Goal: Task Accomplishment & Management: Complete application form

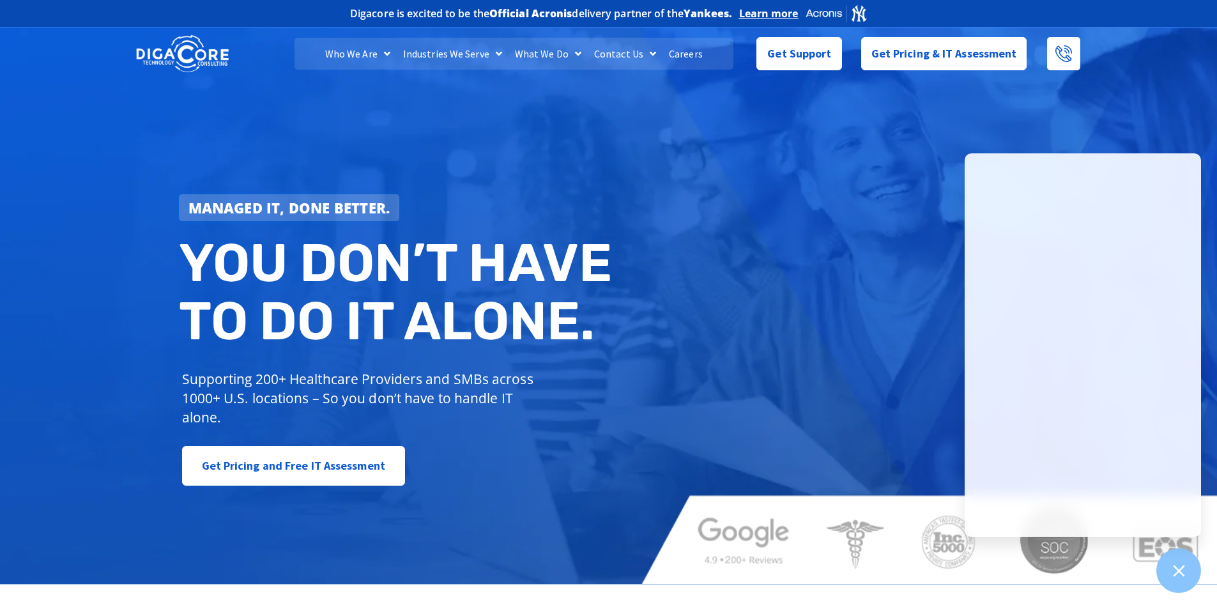
click at [677, 51] on link "Careers" at bounding box center [685, 54] width 47 height 32
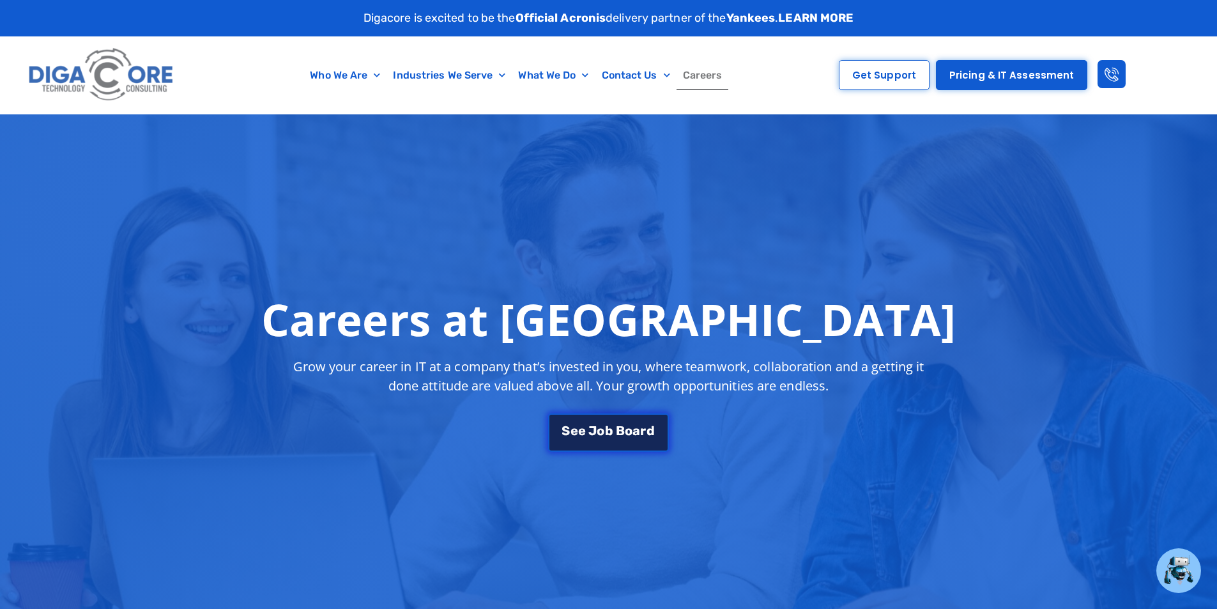
click at [595, 436] on span "J" at bounding box center [592, 430] width 8 height 13
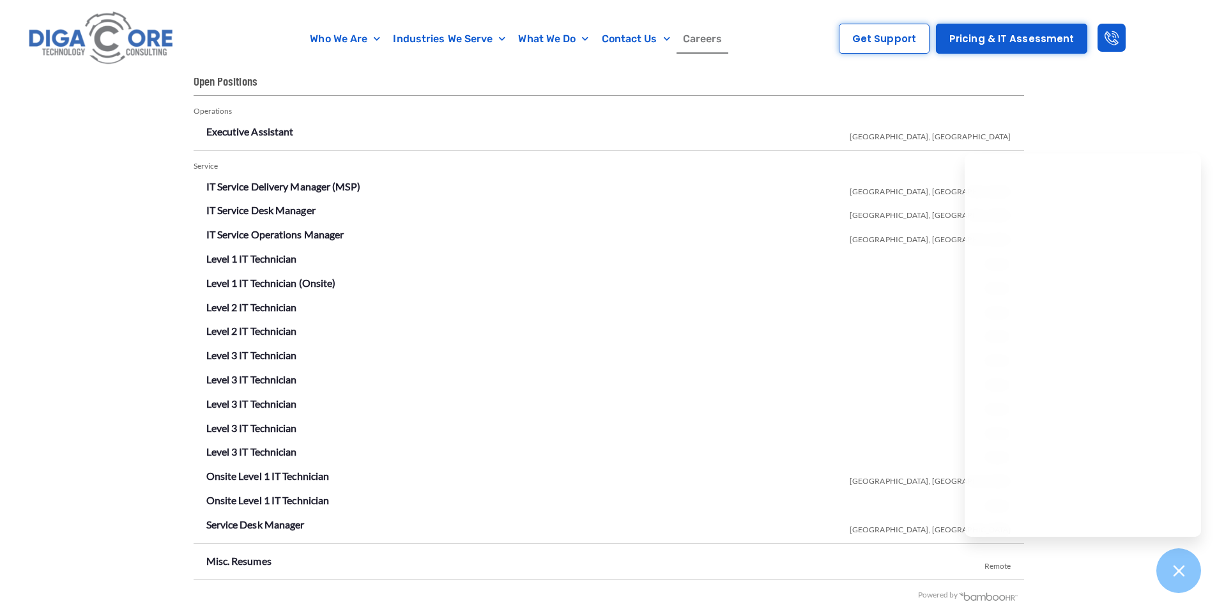
scroll to position [2185, 0]
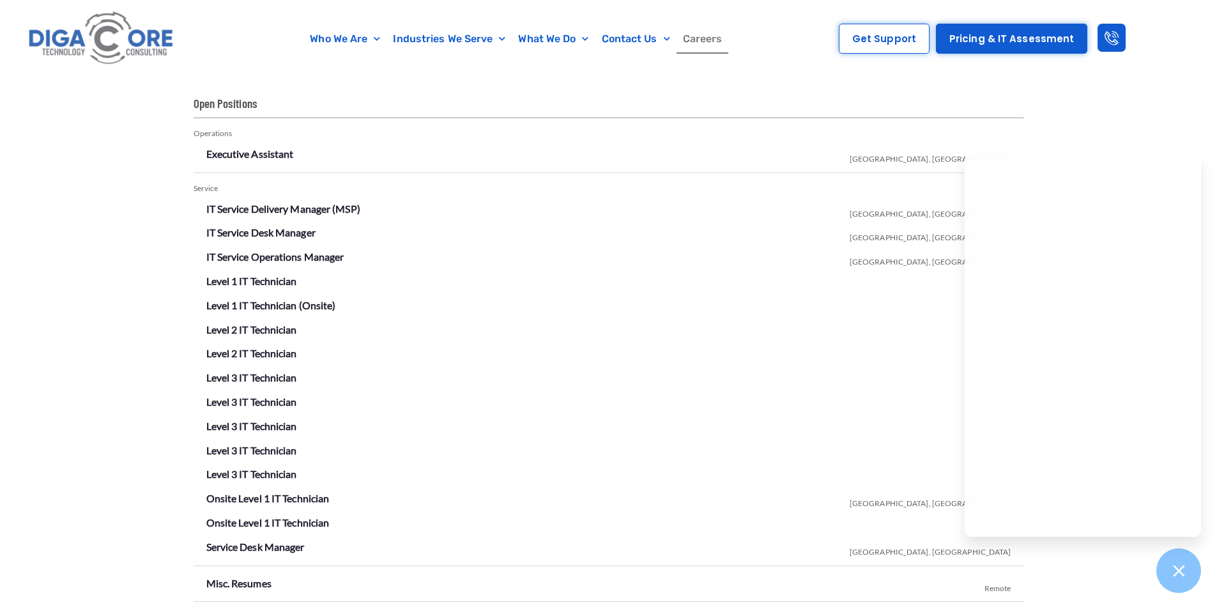
drag, startPoint x: 912, startPoint y: 406, endPoint x: 936, endPoint y: 423, distance: 29.8
click at [913, 403] on li "Level 3 IT Technician Remote" at bounding box center [608, 402] width 805 height 20
click at [1181, 568] on icon at bounding box center [1178, 570] width 17 height 17
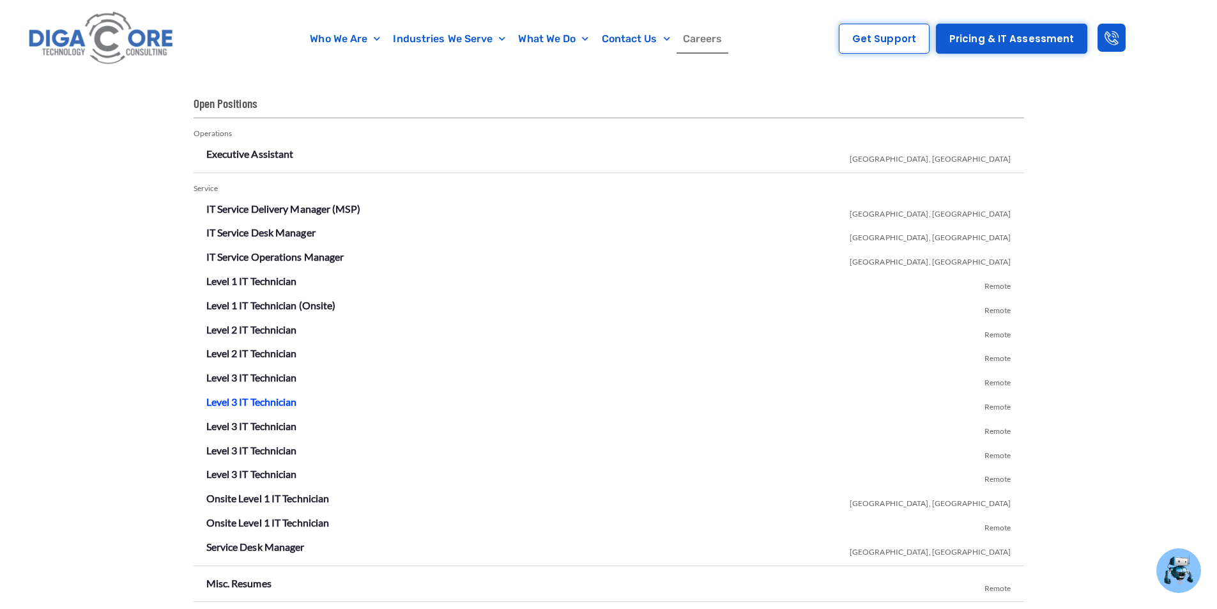
click at [277, 404] on link "Level 3 IT Technician" at bounding box center [251, 401] width 91 height 12
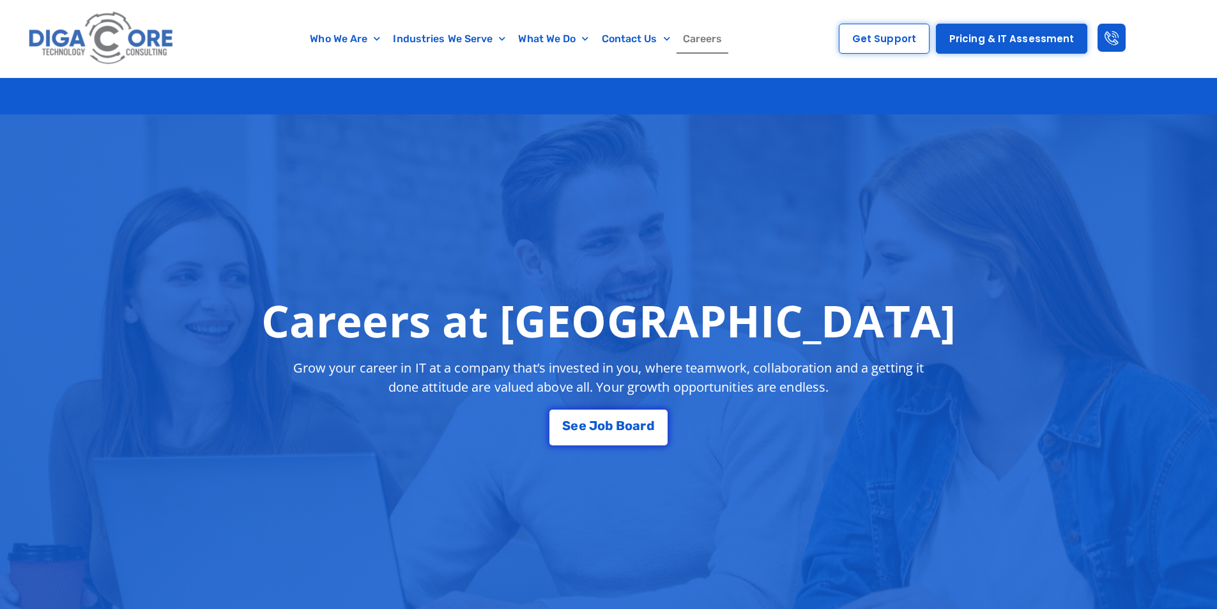
scroll to position [2185, 0]
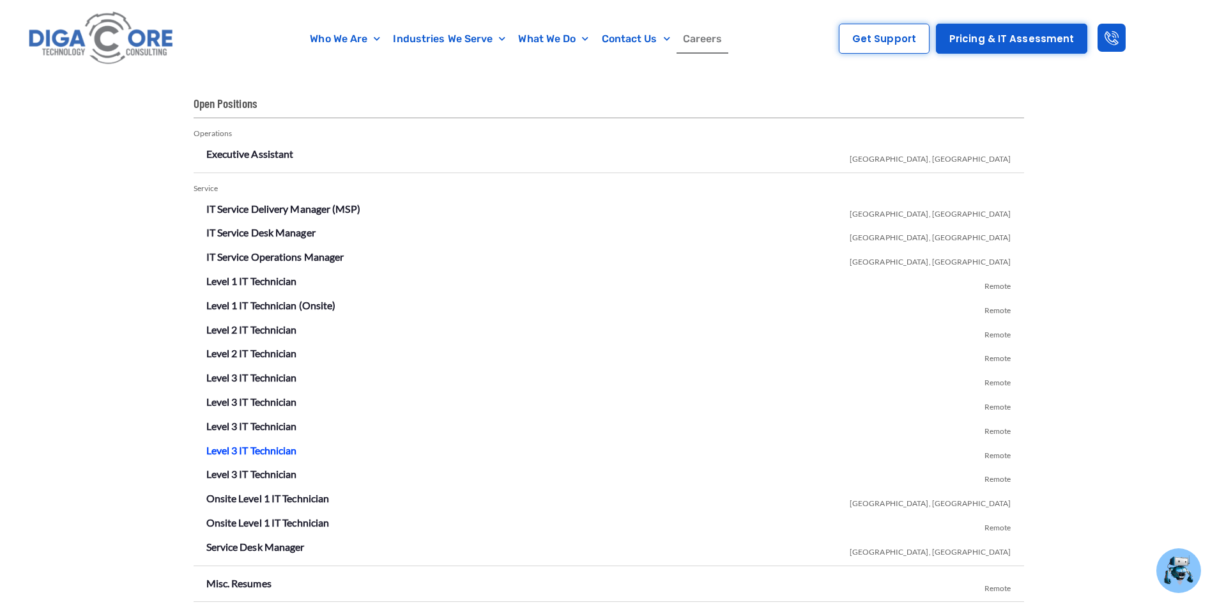
click at [288, 451] on link "Level 3 IT Technician" at bounding box center [251, 450] width 91 height 12
